Goal: Information Seeking & Learning: Learn about a topic

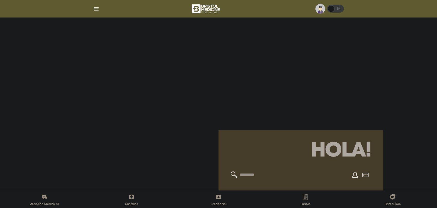
click at [105, 11] on div at bounding box center [218, 9] width 263 height 12
click at [98, 10] on img "button" at bounding box center [96, 9] width 6 height 6
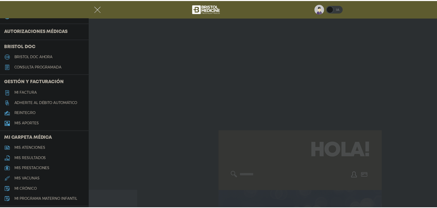
scroll to position [129, 0]
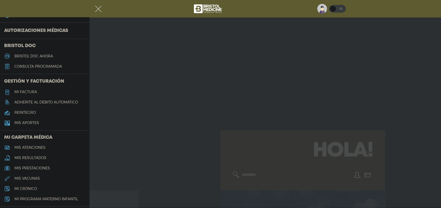
click at [34, 160] on link "mis resultados" at bounding box center [45, 158] width 90 height 10
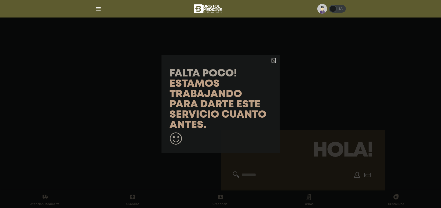
click at [275, 59] on polygon "button" at bounding box center [274, 61] width 4 height 4
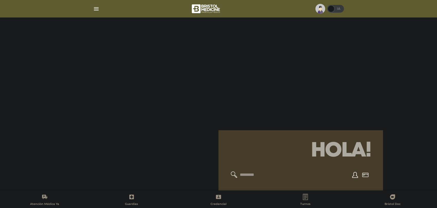
click at [331, 6] on span at bounding box center [331, 9] width 8 height 8
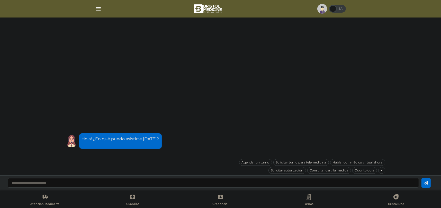
click at [159, 180] on input "text" at bounding box center [213, 183] width 411 height 10
type input "**********"
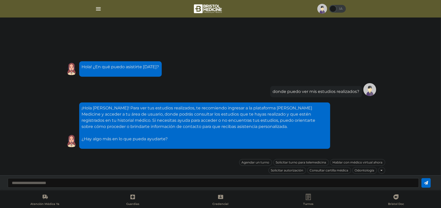
click at [321, 8] on img at bounding box center [322, 9] width 10 height 10
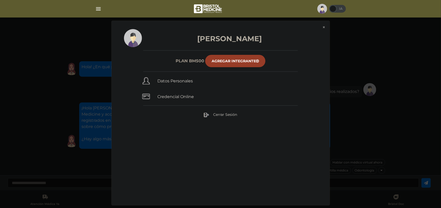
click at [194, 87] on div "[PERSON_NAME] Plan BM500 Agregar Integrante Datos Personales Credencial Online …" at bounding box center [221, 117] width 218 height 176
click at [188, 81] on link "Datos Personales" at bounding box center [175, 80] width 35 height 5
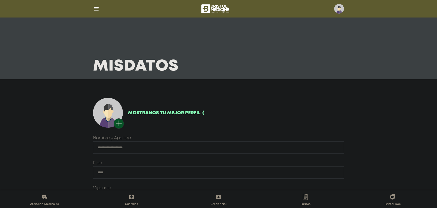
click at [96, 4] on div at bounding box center [218, 9] width 263 height 12
click at [96, 6] on img "button" at bounding box center [96, 9] width 6 height 6
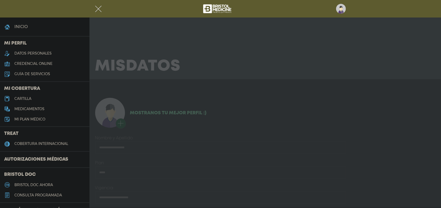
click at [38, 75] on h5 "guía de servicios" at bounding box center [32, 74] width 36 height 4
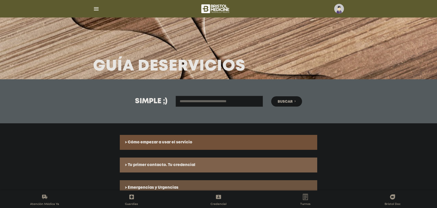
click at [97, 10] on img "button" at bounding box center [96, 9] width 6 height 6
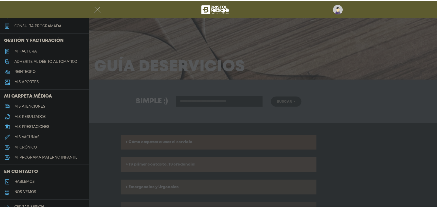
scroll to position [178, 0]
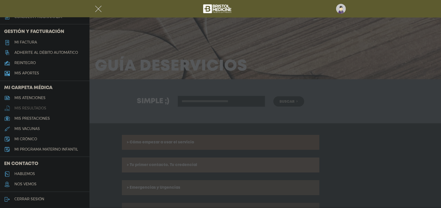
click at [35, 108] on h5 "mis resultados" at bounding box center [30, 108] width 32 height 4
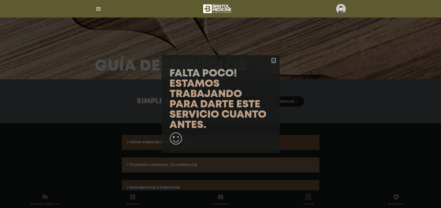
click at [272, 60] on icon "button" at bounding box center [274, 61] width 4 height 4
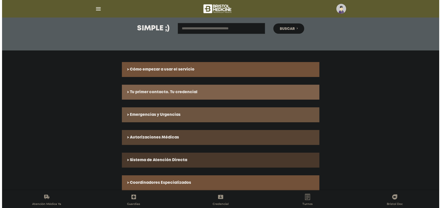
scroll to position [121, 0]
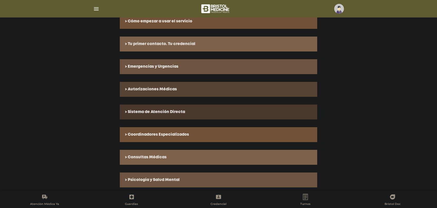
click at [95, 10] on img "button" at bounding box center [96, 9] width 6 height 6
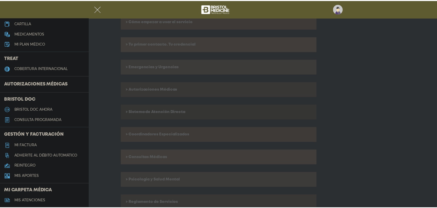
scroll to position [0, 0]
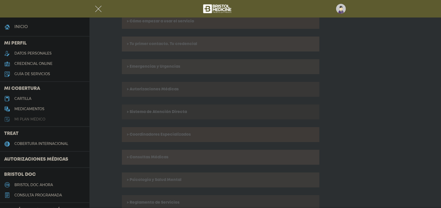
click at [32, 118] on h5 "Mi plan médico" at bounding box center [29, 119] width 31 height 4
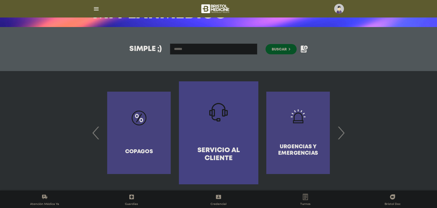
scroll to position [56, 0]
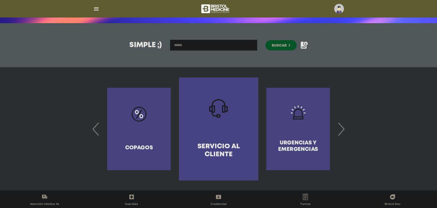
click at [345, 134] on span "›" at bounding box center [341, 129] width 10 height 28
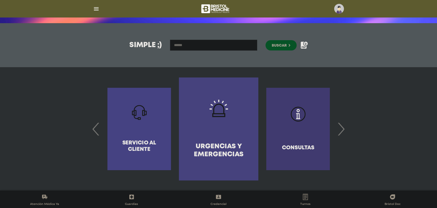
click at [343, 133] on span "›" at bounding box center [341, 129] width 10 height 28
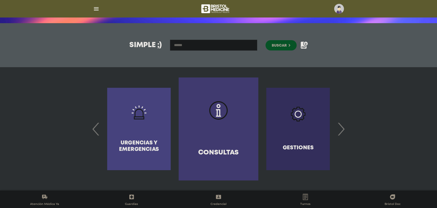
click at [343, 133] on span "›" at bounding box center [341, 129] width 10 height 28
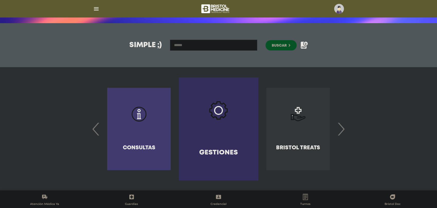
click at [343, 133] on span "›" at bounding box center [341, 129] width 10 height 28
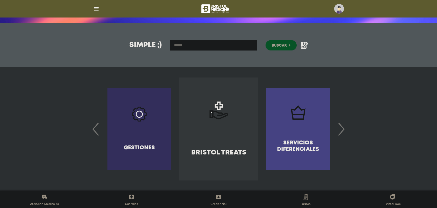
click at [343, 133] on span "›" at bounding box center [341, 129] width 10 height 28
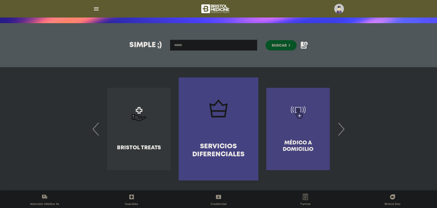
click at [343, 133] on span "›" at bounding box center [341, 129] width 10 height 28
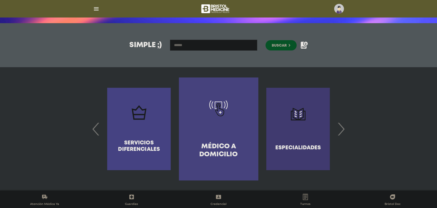
click at [343, 133] on span "›" at bounding box center [341, 129] width 10 height 28
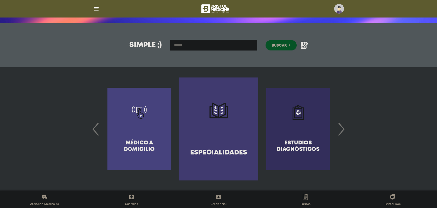
click at [343, 133] on span "›" at bounding box center [341, 129] width 10 height 28
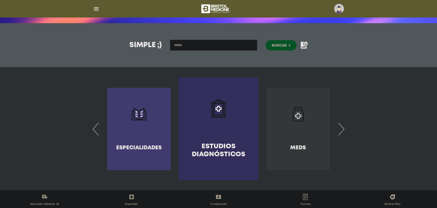
click at [226, 127] on link "Estudios diagnósticos" at bounding box center [218, 128] width 79 height 103
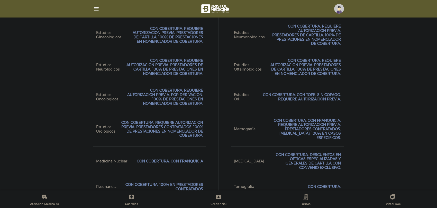
scroll to position [472, 0]
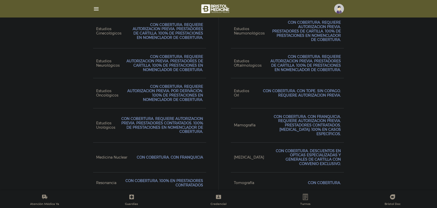
click at [138, 195] on link "Guardias" at bounding box center [131, 200] width 87 height 13
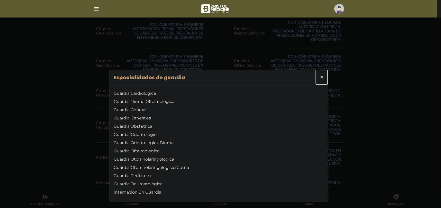
click at [320, 76] on span "×" at bounding box center [322, 76] width 4 height 7
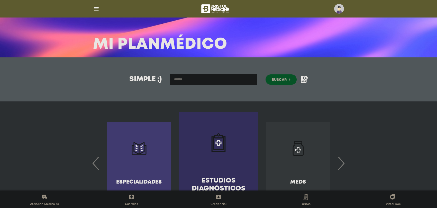
scroll to position [35, 0]
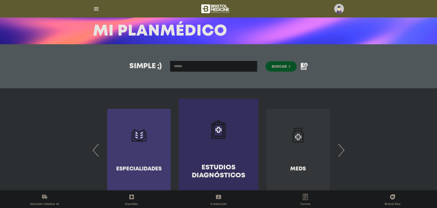
click at [95, 147] on span "‹" at bounding box center [96, 150] width 10 height 28
